Goal: Find specific page/section: Find specific page/section

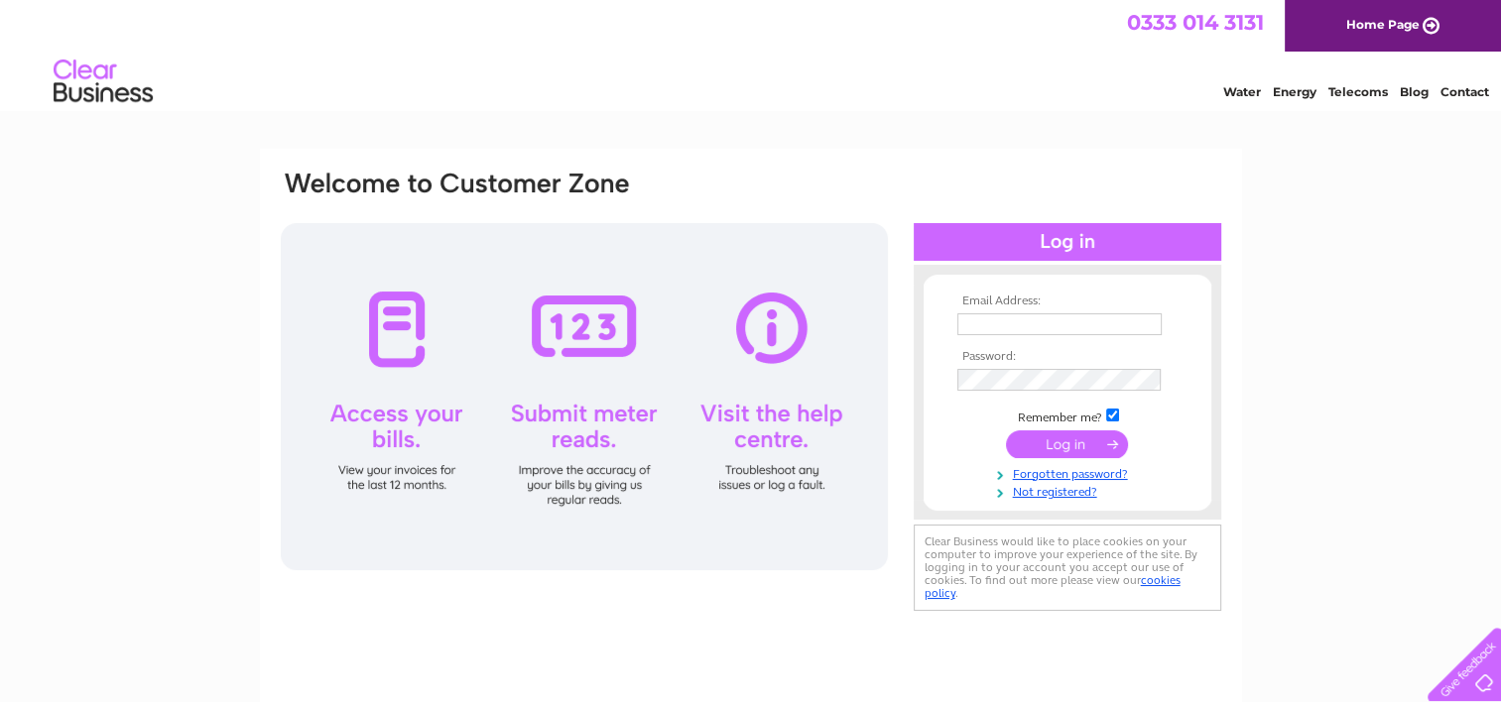
type input "[PERSON_NAME][EMAIL_ADDRESS][DOMAIN_NAME]"
click at [1026, 440] on input "submit" at bounding box center [1067, 444] width 122 height 28
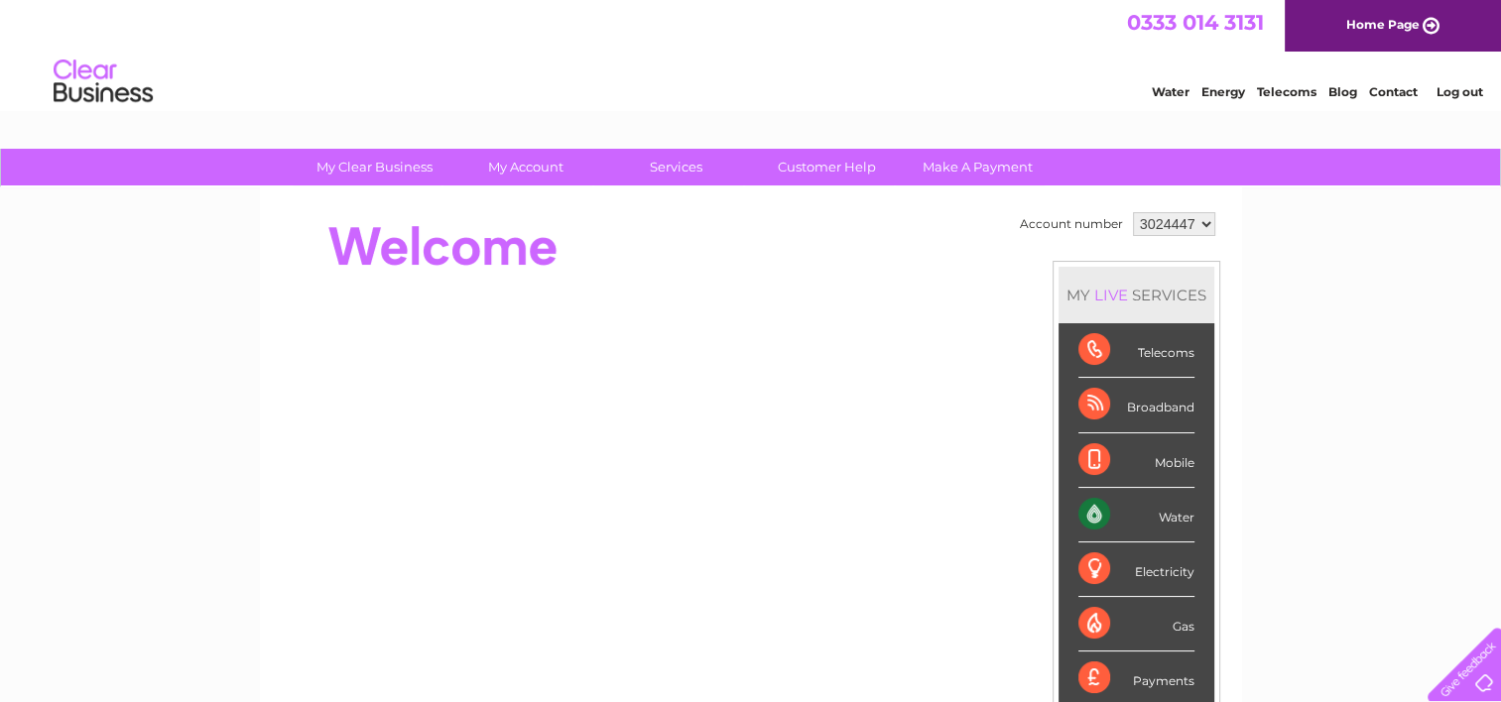
click at [1170, 510] on div "Water" at bounding box center [1136, 515] width 116 height 55
click at [1096, 509] on div "Water" at bounding box center [1136, 515] width 116 height 55
click at [1168, 511] on div "Water" at bounding box center [1136, 515] width 116 height 55
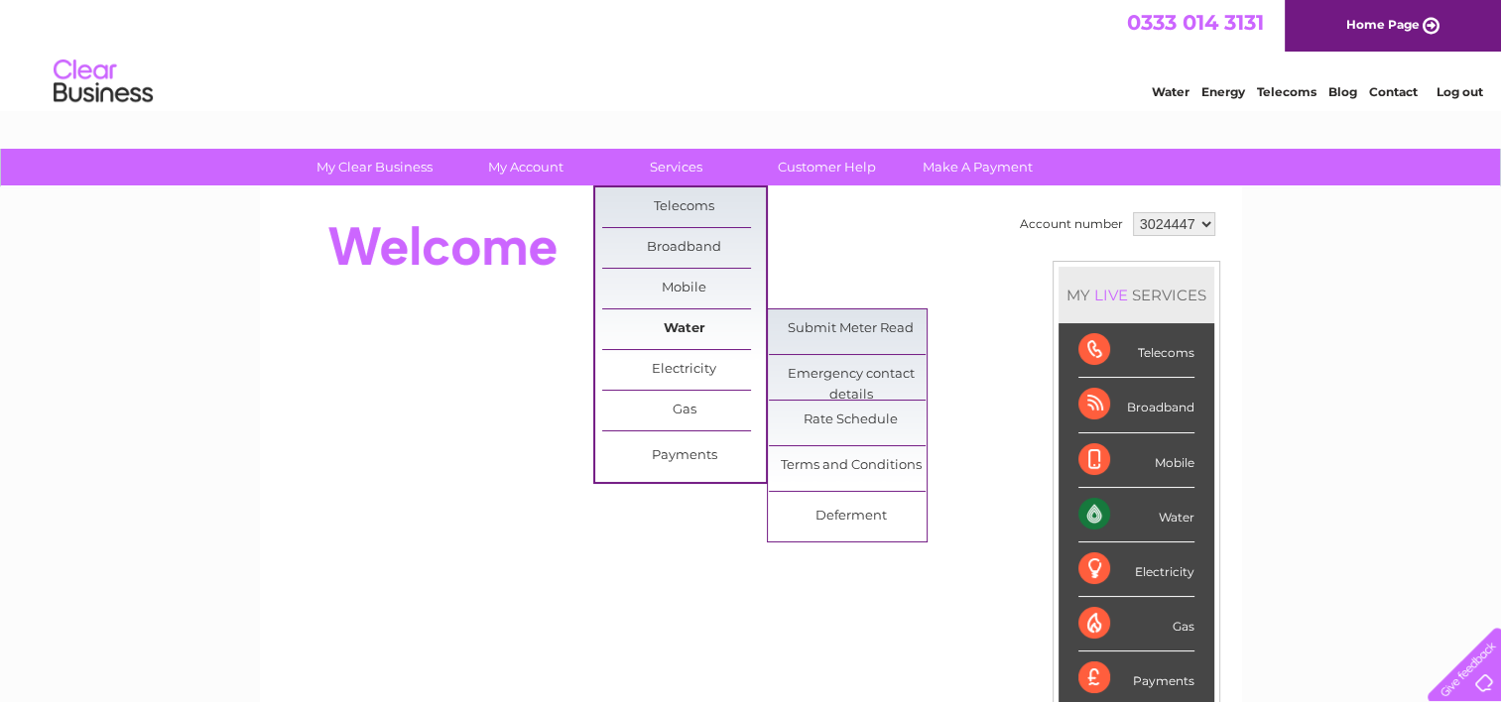
click at [680, 328] on link "Water" at bounding box center [684, 329] width 164 height 40
